Goal: Complete application form

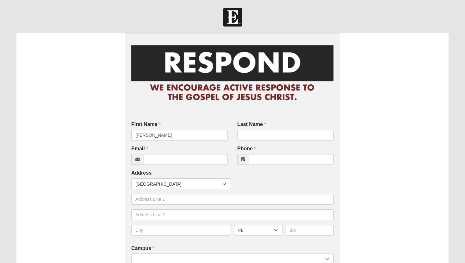
type input "[PERSON_NAME]"
type input "Darley"
type input "[EMAIL_ADDRESS][DOMAIN_NAME]"
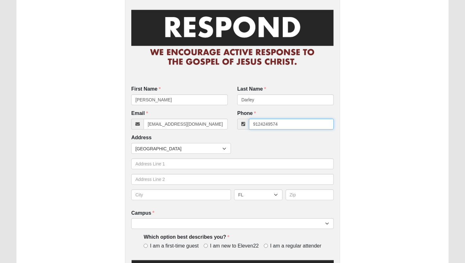
scroll to position [37, 0]
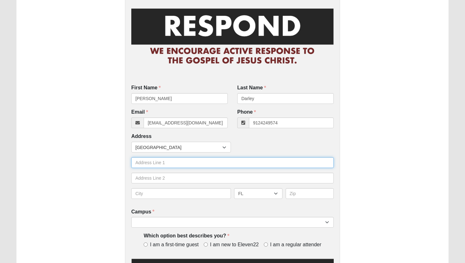
type input "[PHONE_NUMBER]"
type input "[STREET_ADDRESS][PERSON_NAME]"
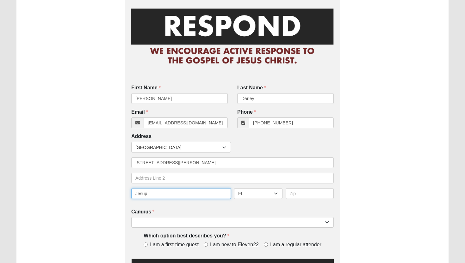
type input "Jesup"
select select "GA"
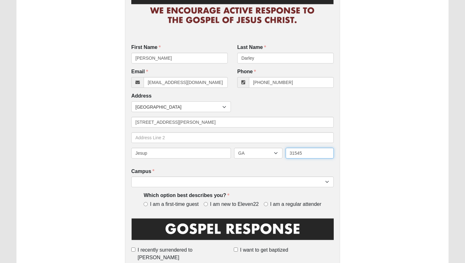
scroll to position [85, 0]
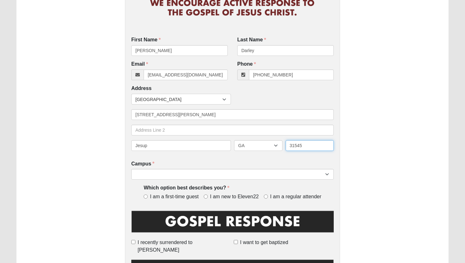
type input "31545"
select select "12"
click at [163, 194] on span "I am a first-time guest" at bounding box center [174, 197] width 49 height 7
click at [148, 195] on input "I am a first-time guest" at bounding box center [146, 197] width 4 height 4
radio input "true"
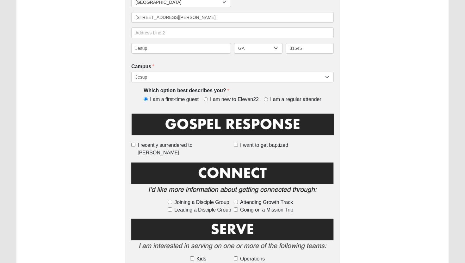
scroll to position [190, 0]
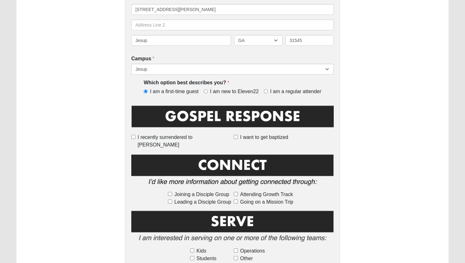
click at [208, 191] on span "Joining a Disciple Group" at bounding box center [201, 195] width 55 height 8
click at [172, 192] on input "Joining a Disciple Group" at bounding box center [170, 194] width 4 height 4
checkbox input "true"
click at [253, 191] on span "Attending Growth Track" at bounding box center [266, 195] width 53 height 8
click at [238, 192] on input "Attending Growth Track" at bounding box center [236, 194] width 4 height 4
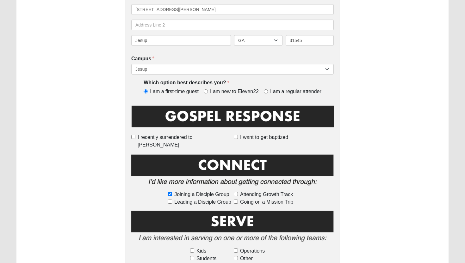
checkbox input "true"
click at [253, 199] on span "Going on a Mission Trip" at bounding box center [266, 203] width 53 height 8
click at [238, 200] on input "Going on a Mission Trip" at bounding box center [236, 202] width 4 height 4
checkbox input "true"
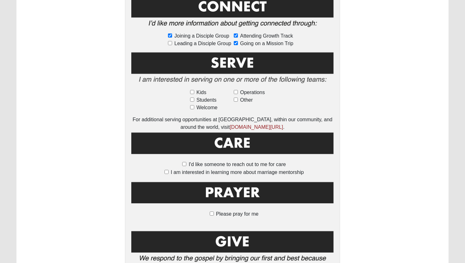
scroll to position [349, 0]
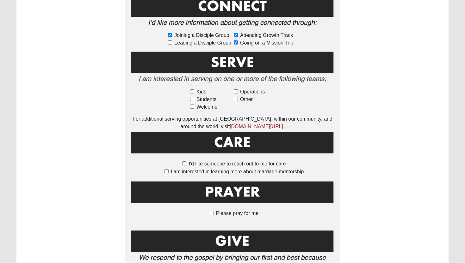
click at [239, 211] on span "Please pray for me" at bounding box center [237, 213] width 42 height 5
click at [214, 211] on input "Please pray for me" at bounding box center [212, 213] width 4 height 4
checkbox input "true"
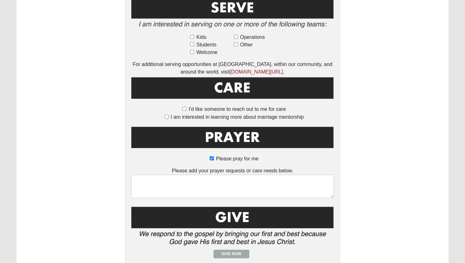
scroll to position [412, 0]
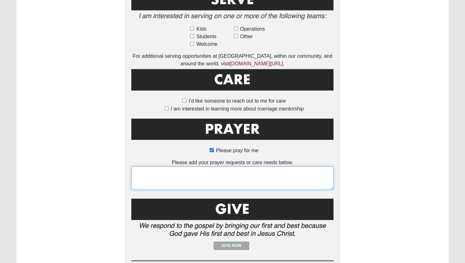
click at [275, 167] on textarea at bounding box center [232, 178] width 202 height 23
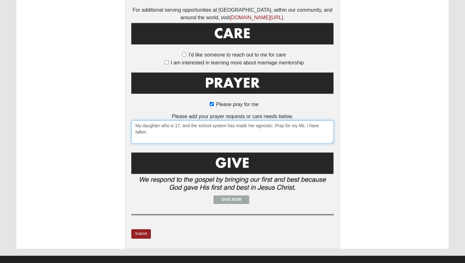
scroll to position [458, 0]
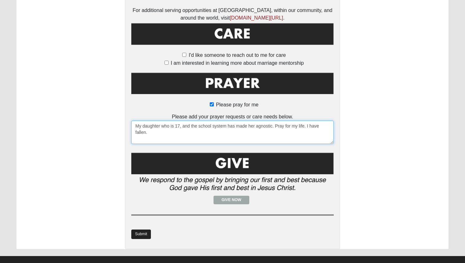
type textarea "My daughter who is 17, and the school system has made her agnostic. Pray for my…"
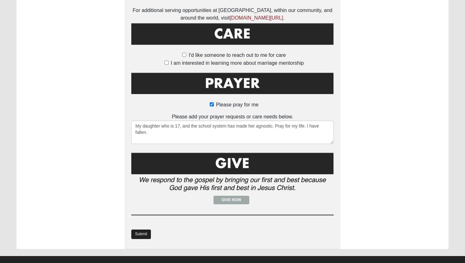
click at [144, 230] on link "Submit" at bounding box center [141, 234] width 20 height 9
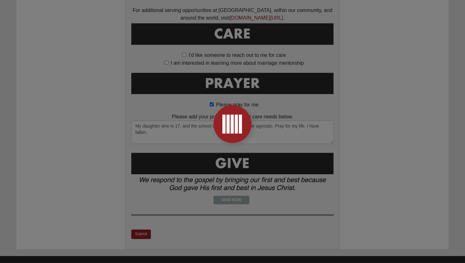
scroll to position [0, 0]
